Goal: Information Seeking & Learning: Learn about a topic

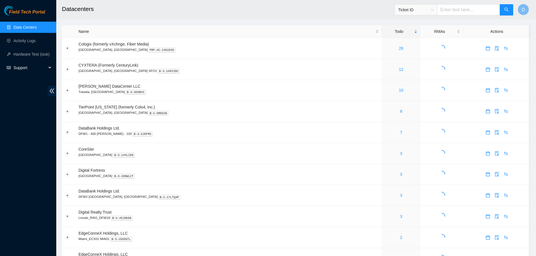
click at [19, 69] on span "Support" at bounding box center [30, 67] width 33 height 11
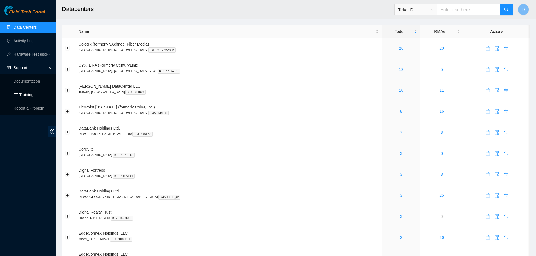
click at [25, 95] on link "FT Training" at bounding box center [24, 95] width 20 height 5
